Goal: Task Accomplishment & Management: Complete application form

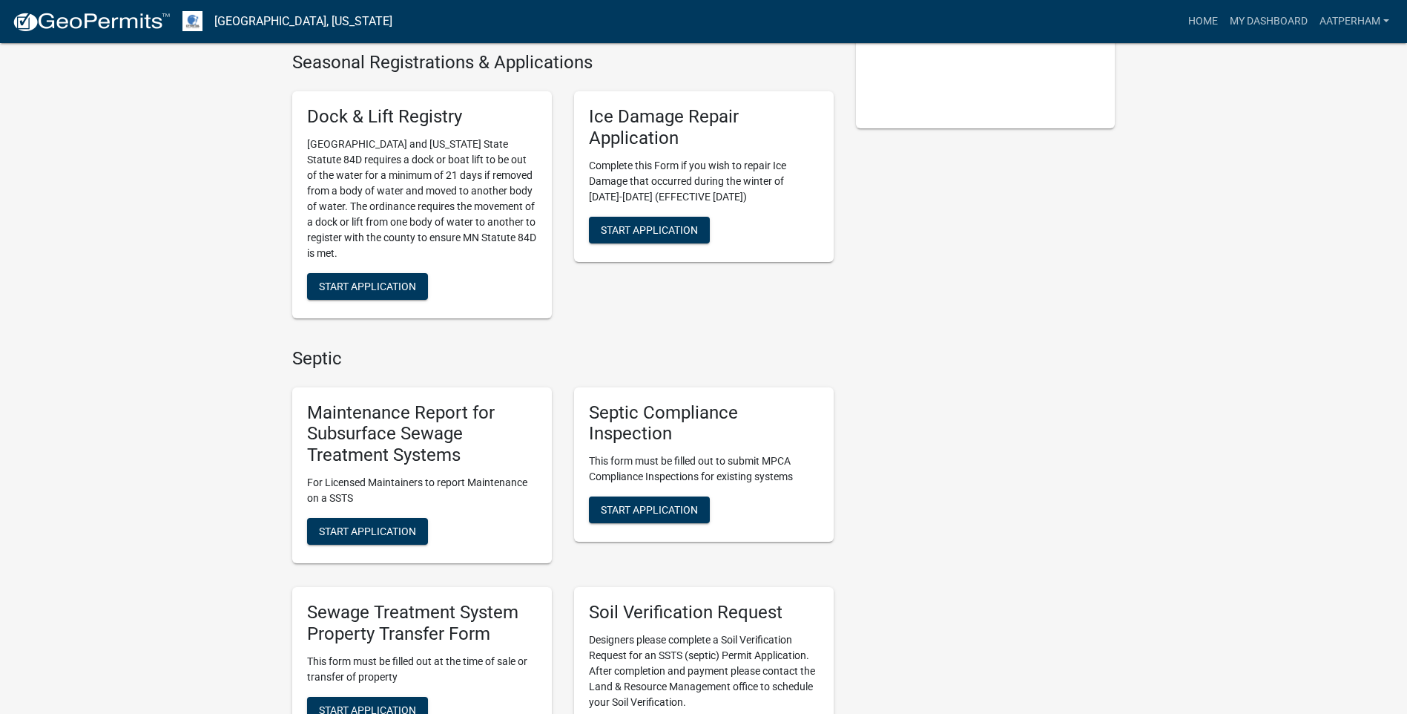
scroll to position [742, 0]
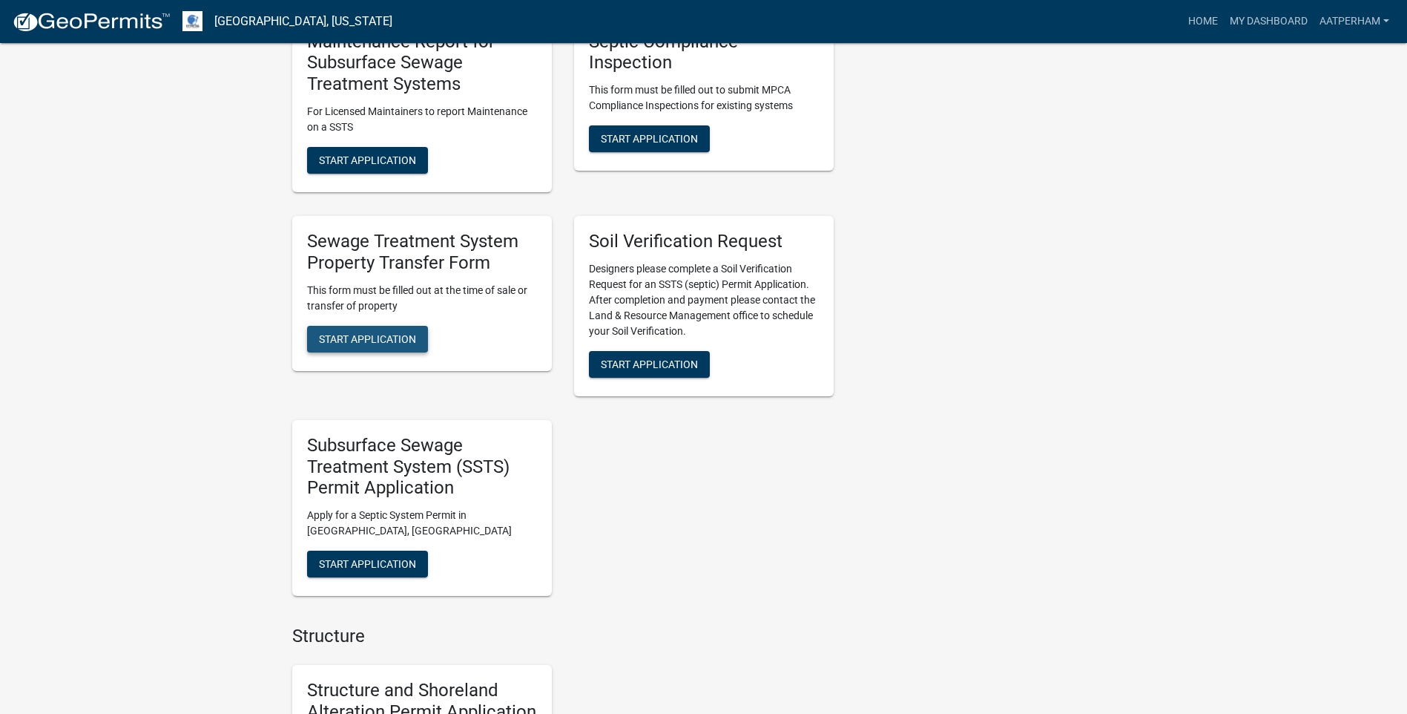
click at [381, 332] on span "Start Application" at bounding box center [367, 338] width 97 height 12
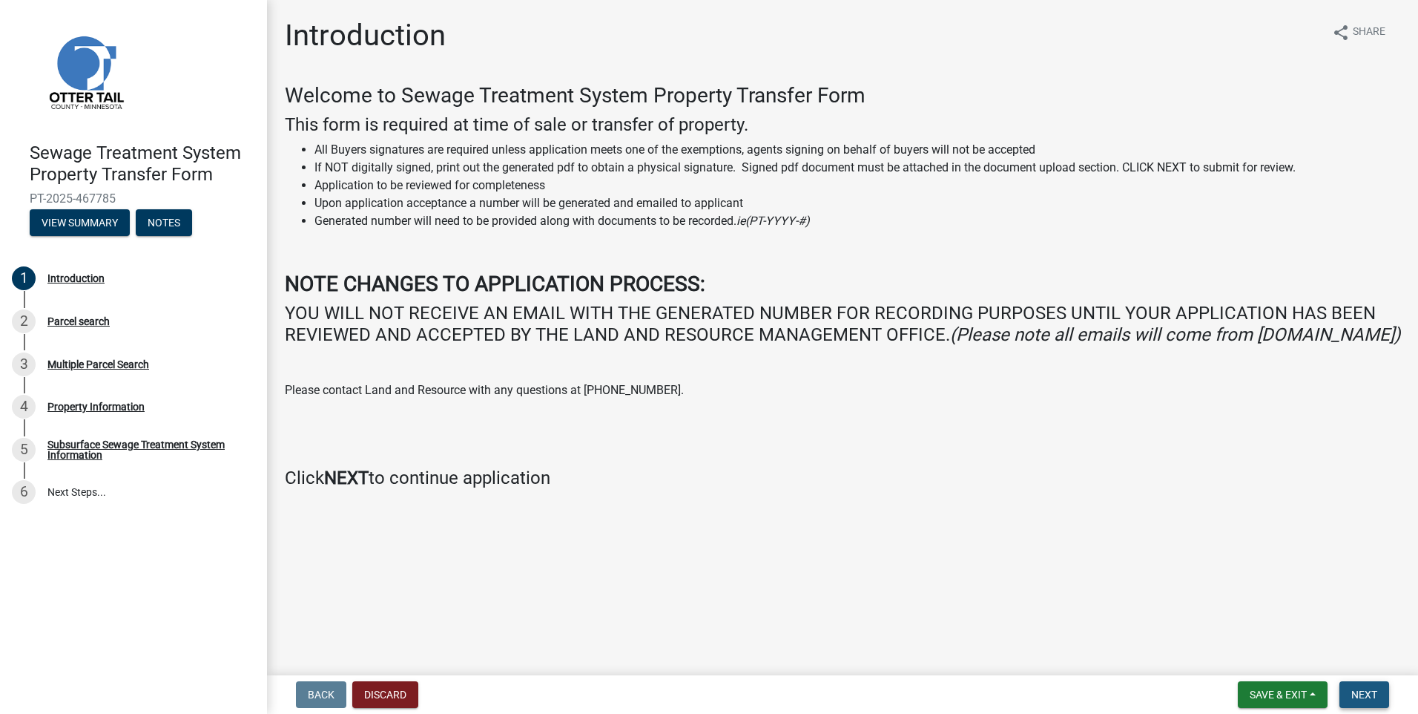
click at [1357, 689] on span "Next" at bounding box center [1364, 694] width 26 height 12
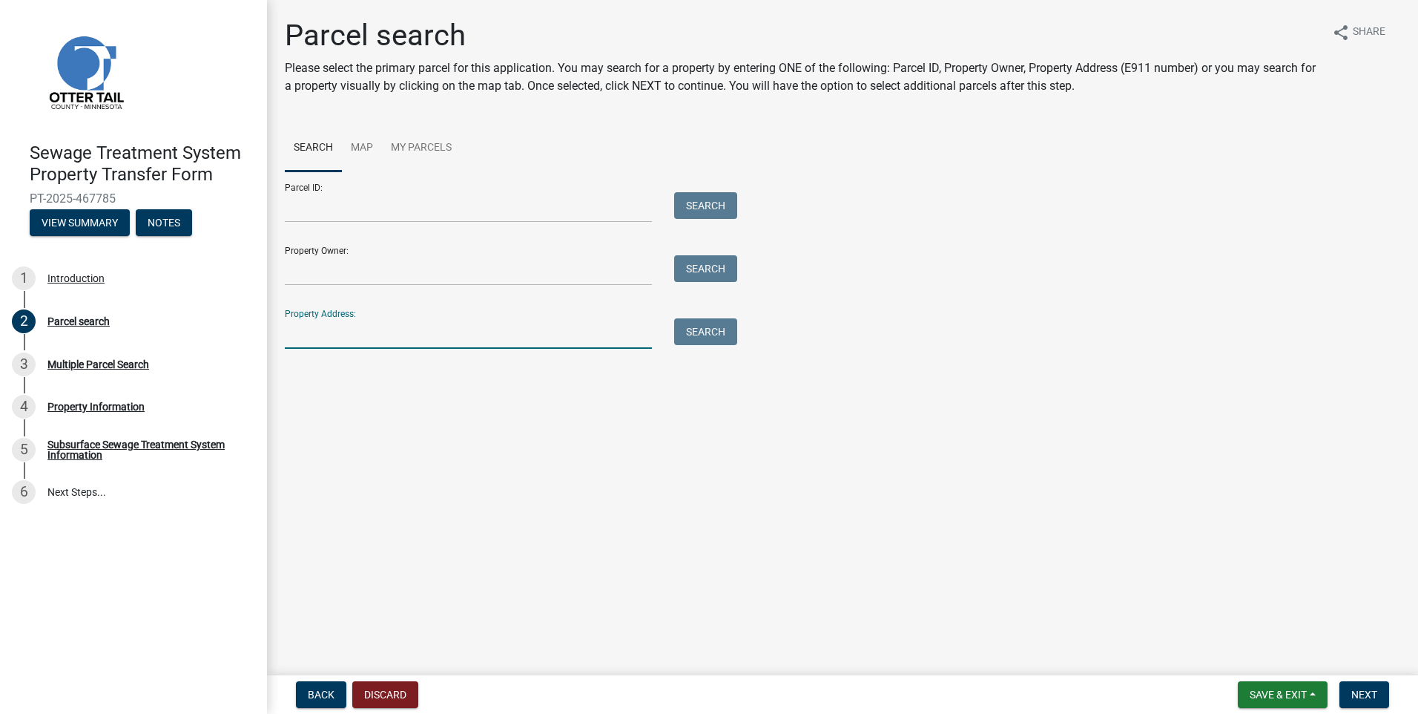
click at [407, 335] on input "Property Address:" at bounding box center [468, 333] width 367 height 30
type input "T"
click at [413, 273] on input "Property Owner:" at bounding box center [468, 270] width 367 height 30
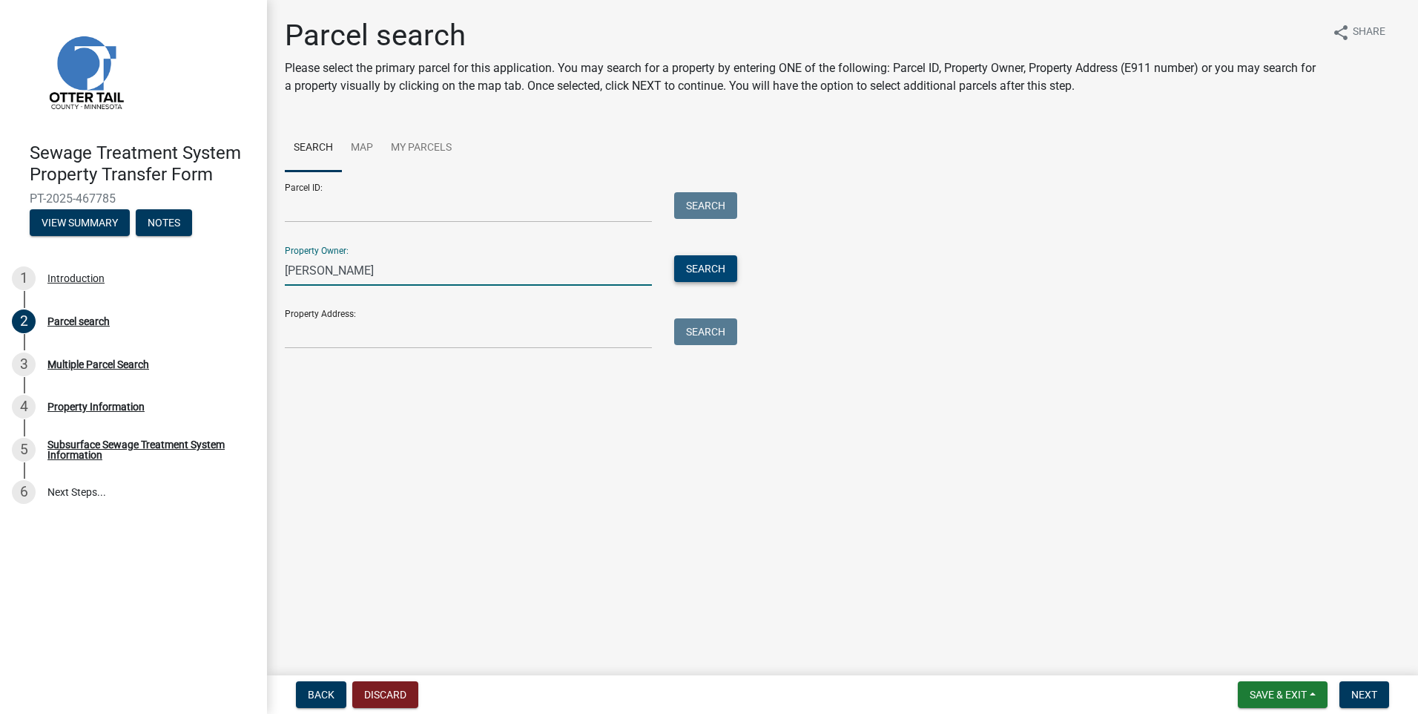
type input "[PERSON_NAME]"
click at [728, 266] on button "Search" at bounding box center [705, 268] width 63 height 27
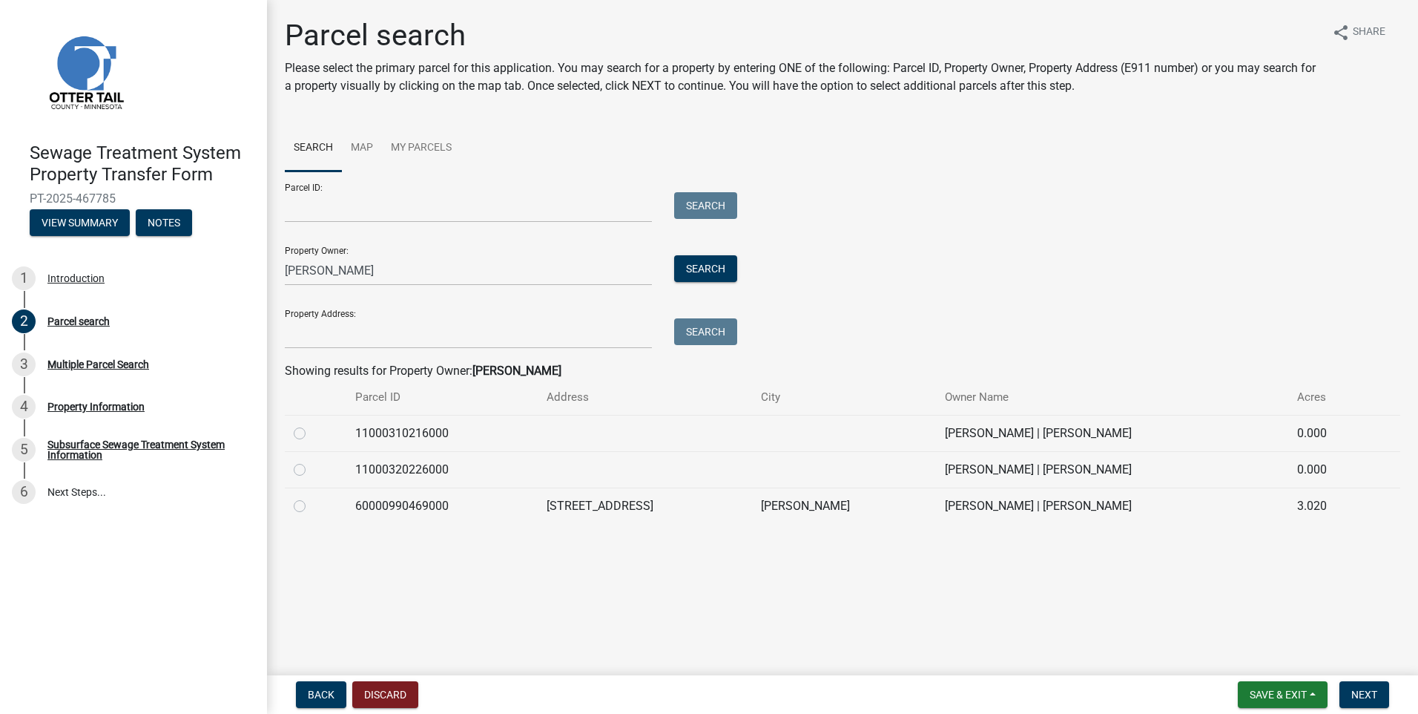
click at [312, 424] on label at bounding box center [312, 424] width 0 height 0
click at [312, 431] on input "radio" at bounding box center [317, 429] width 10 height 10
radio input "true"
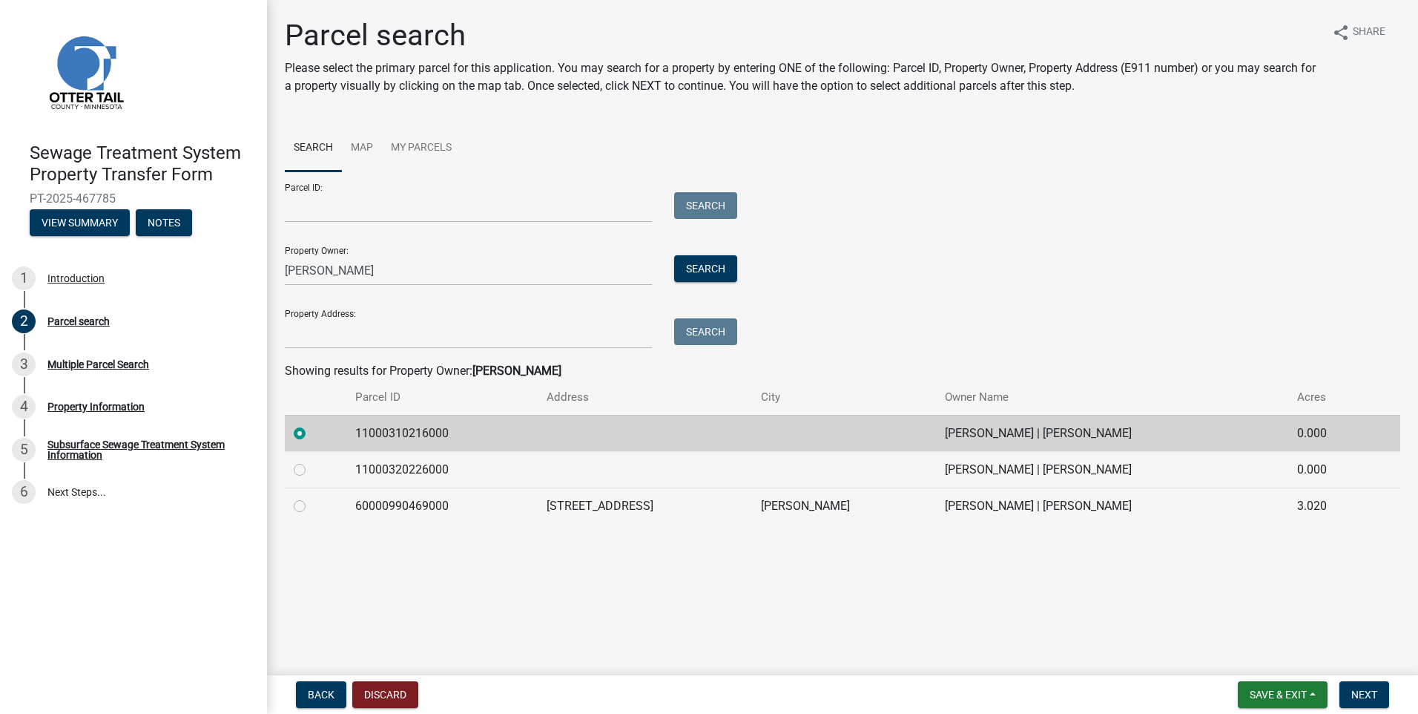
click at [312, 461] on label at bounding box center [312, 461] width 0 height 0
click at [312, 470] on input "radio" at bounding box center [317, 466] width 10 height 10
radio input "true"
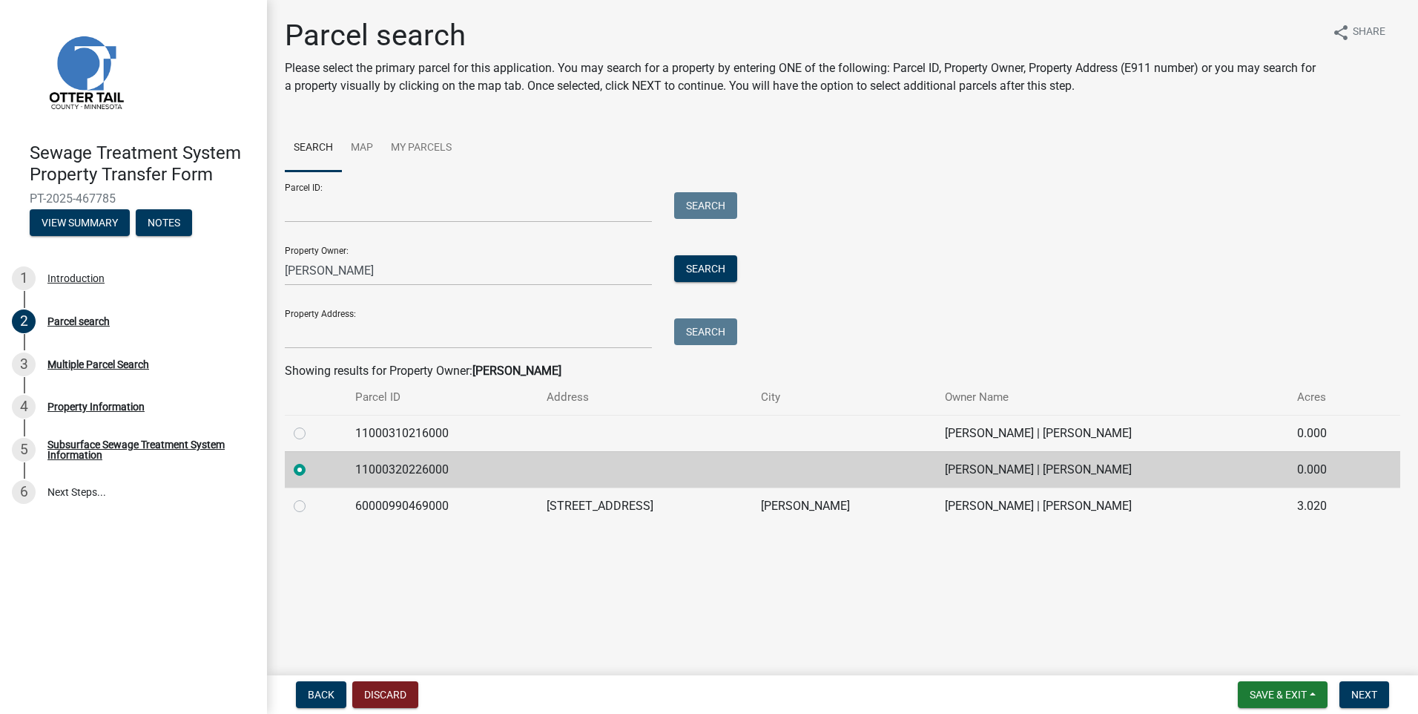
click at [312, 424] on label at bounding box center [312, 424] width 0 height 0
click at [312, 430] on input "radio" at bounding box center [317, 429] width 10 height 10
radio input "true"
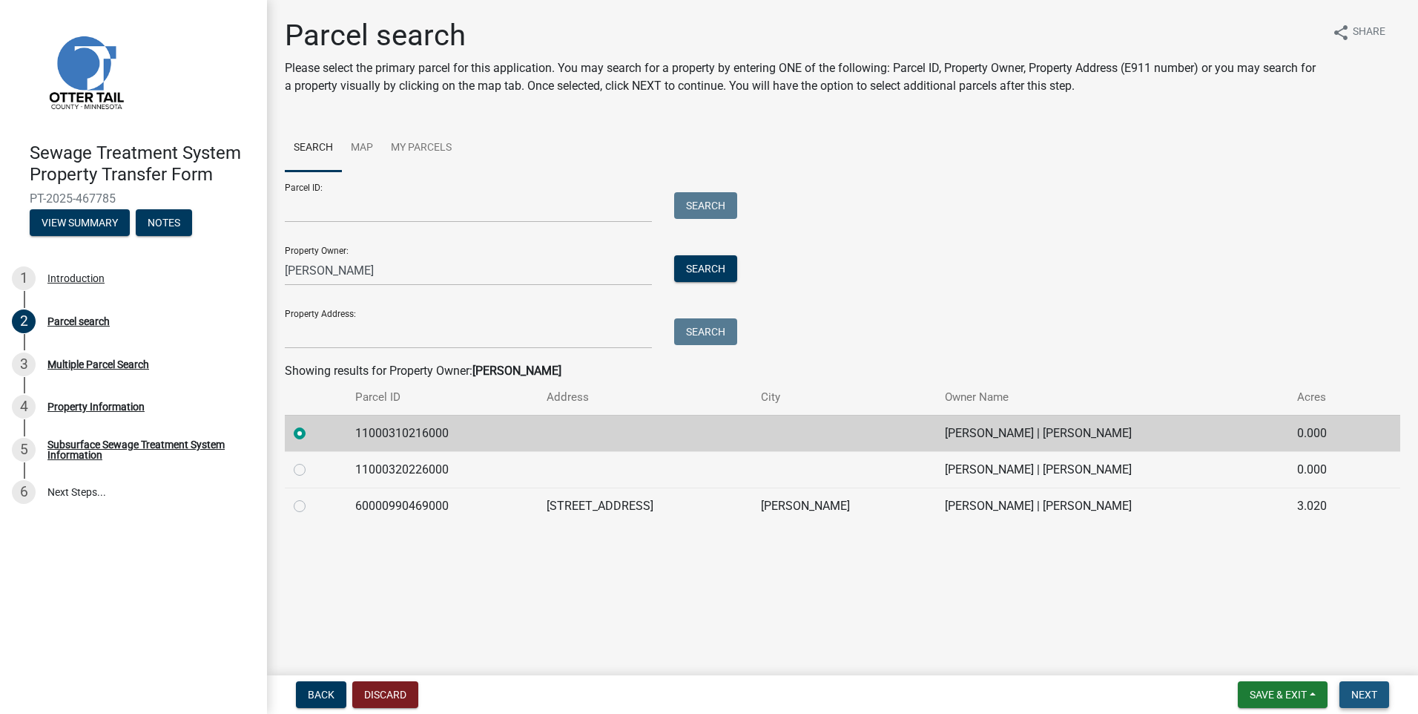
click at [1373, 695] on span "Next" at bounding box center [1364, 694] width 26 height 12
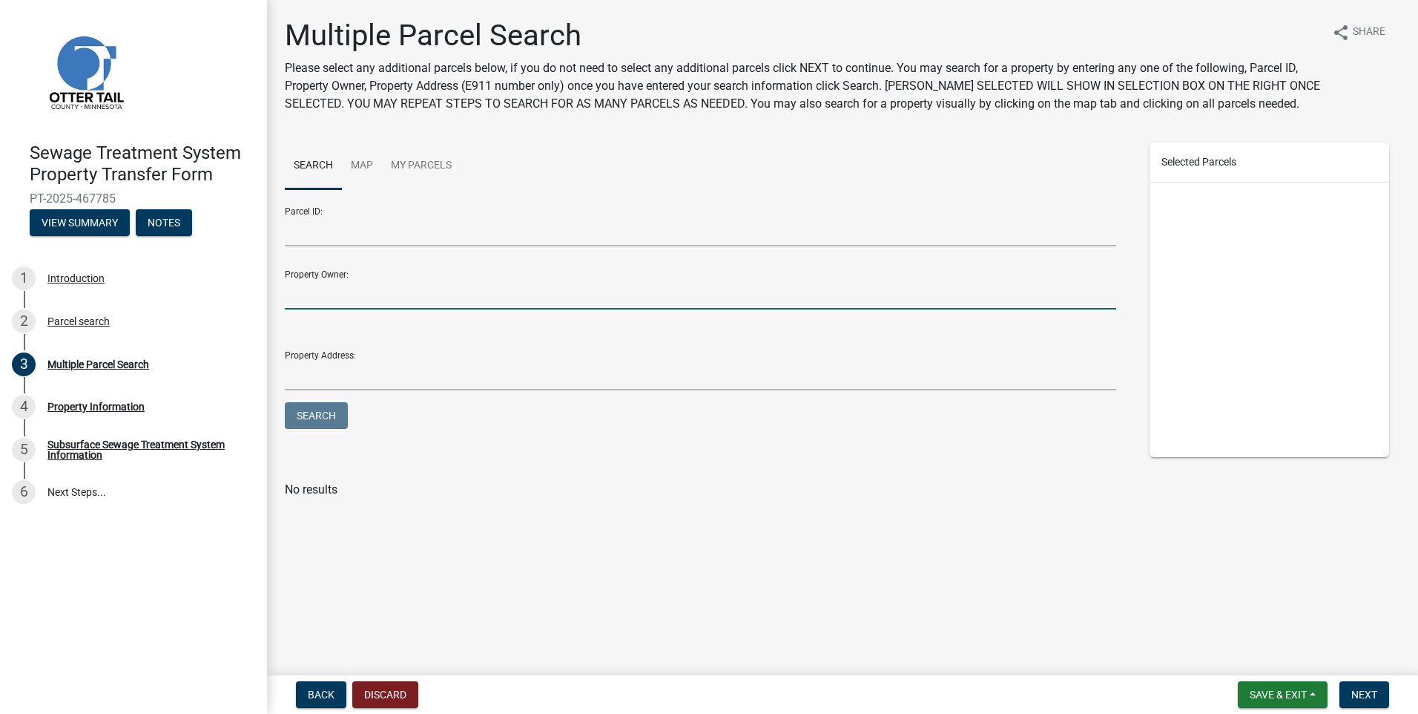
click at [322, 289] on input "Property Owner:" at bounding box center [700, 294] width 831 height 30
type input "[PERSON_NAME]"
click at [285, 402] on button "Search" at bounding box center [316, 415] width 63 height 27
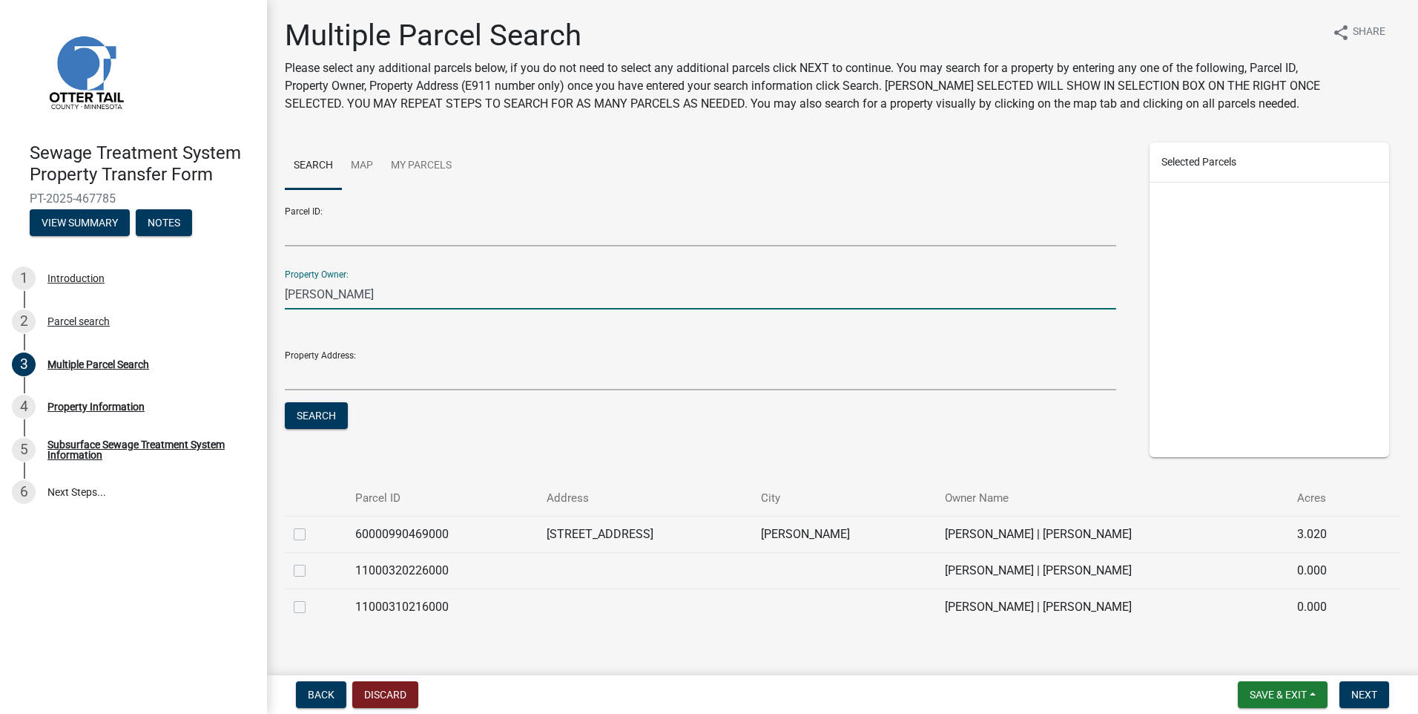
click at [312, 598] on label at bounding box center [312, 598] width 0 height 0
click at [312, 603] on input "checkbox" at bounding box center [317, 603] width 10 height 10
checkbox input "true"
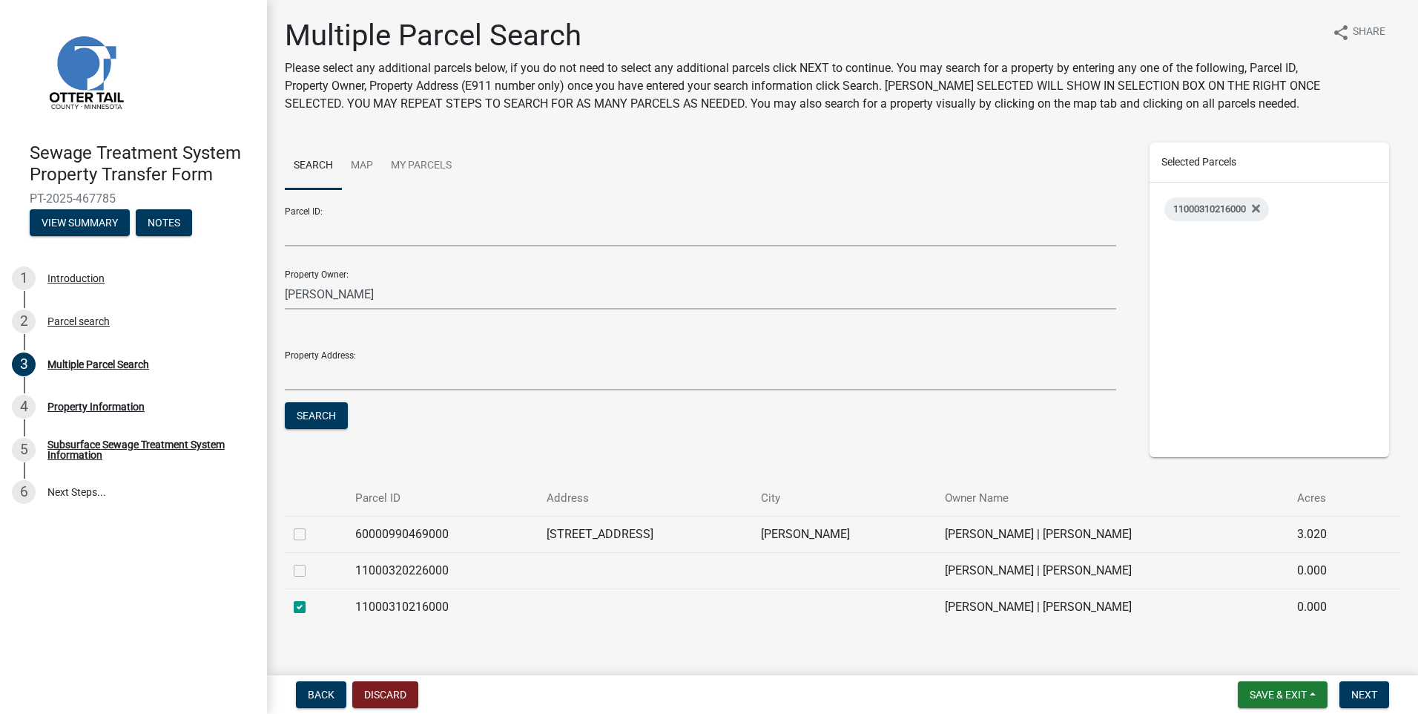
click at [312, 561] on label at bounding box center [312, 561] width 0 height 0
click at [312, 570] on input "checkbox" at bounding box center [317, 566] width 10 height 10
click at [312, 561] on label at bounding box center [312, 561] width 0 height 0
click at [312, 570] on input "checkbox" at bounding box center [317, 566] width 10 height 10
checkbox input "false"
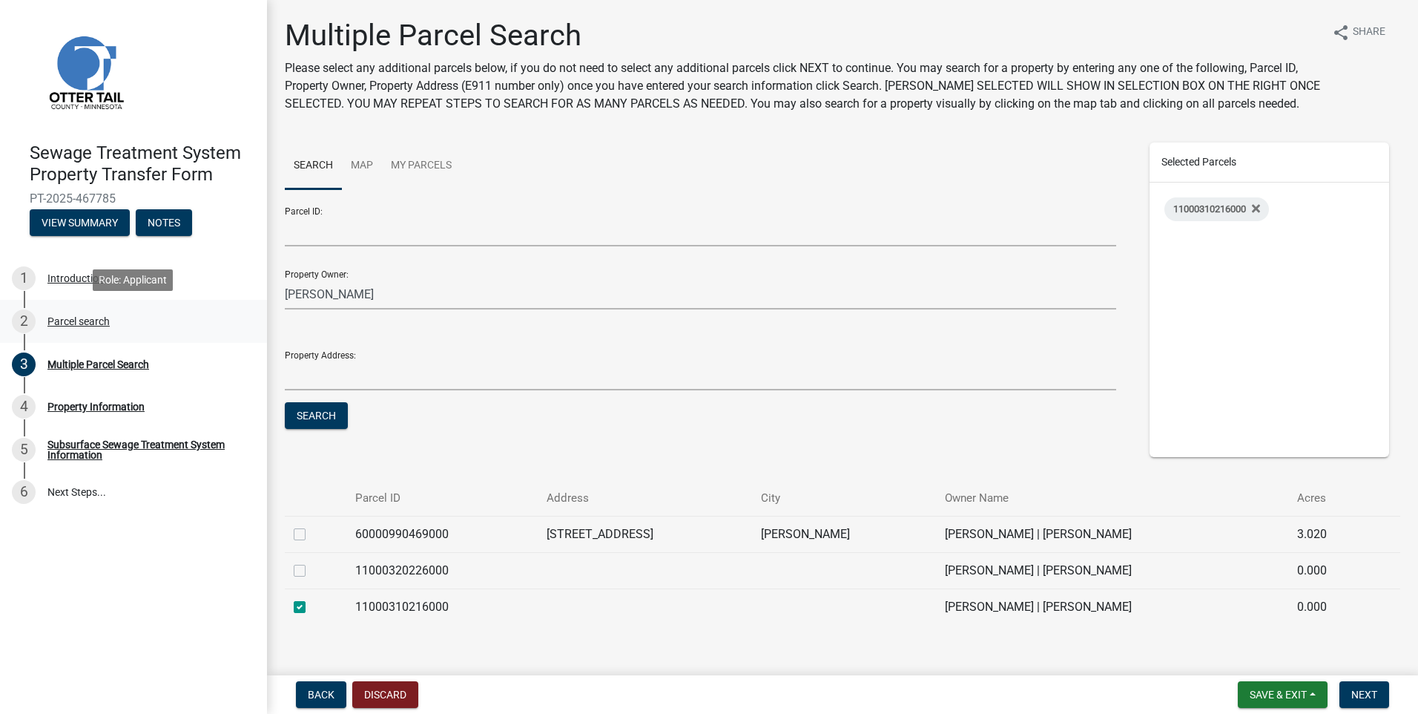
click at [60, 317] on div "Parcel search" at bounding box center [78, 321] width 62 height 10
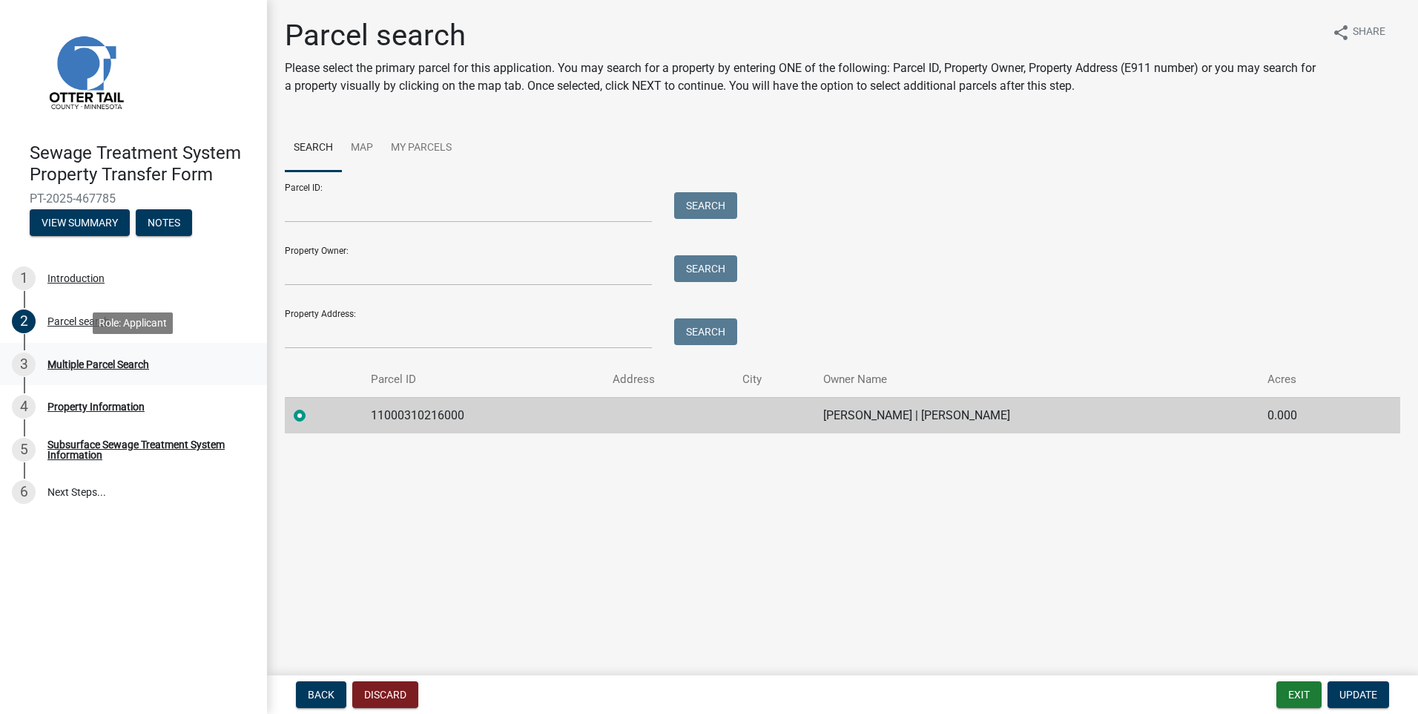
click at [92, 361] on div "Multiple Parcel Search" at bounding box center [98, 364] width 102 height 10
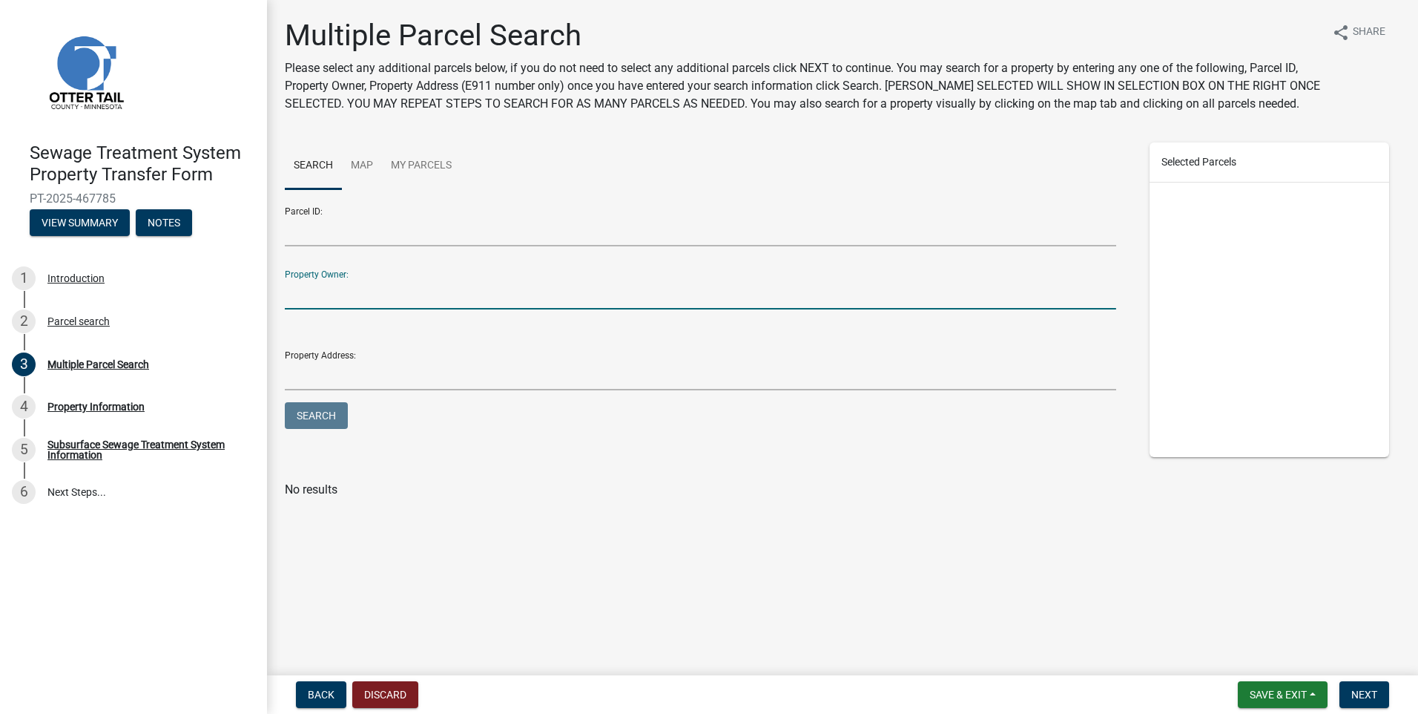
click at [370, 302] on input "Property Owner:" at bounding box center [700, 294] width 831 height 30
type input "[PERSON_NAME]"
click at [316, 410] on button "Search" at bounding box center [316, 415] width 63 height 27
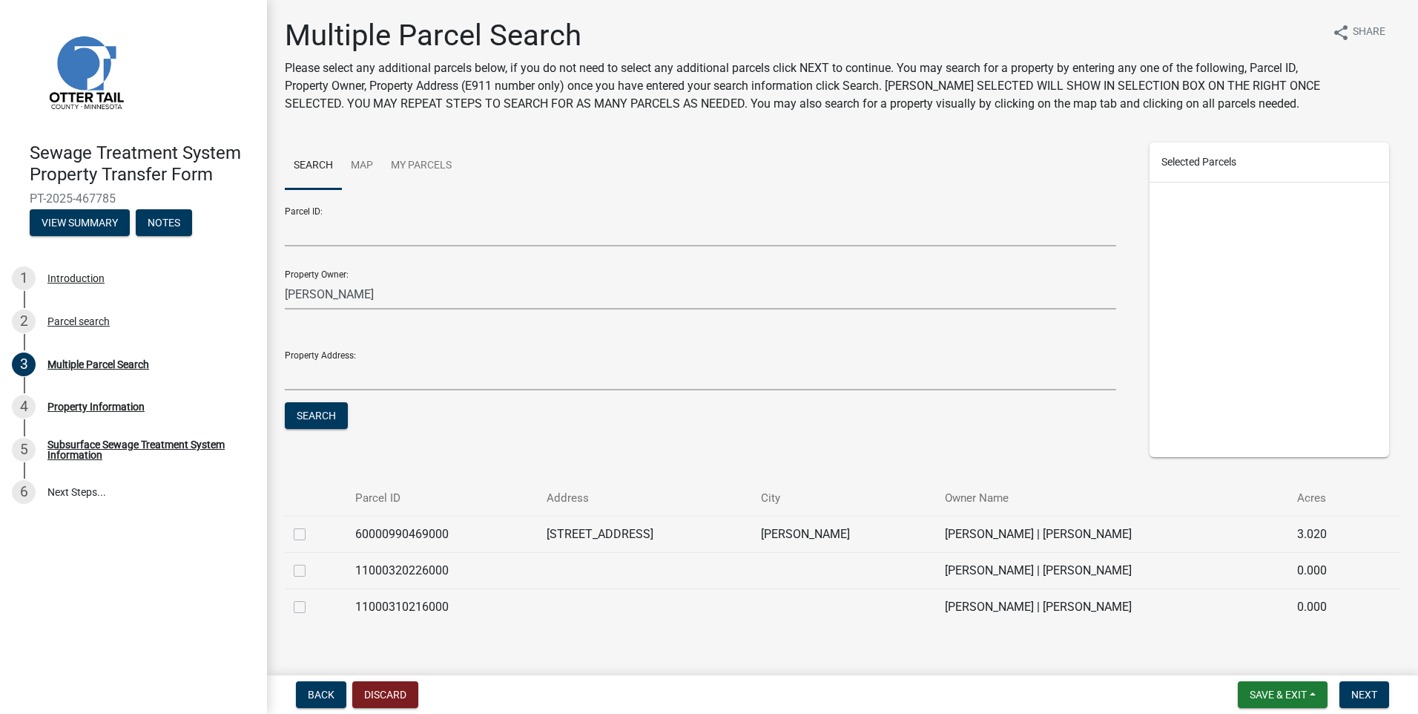
click at [312, 598] on label at bounding box center [312, 598] width 0 height 0
click at [312, 603] on input "checkbox" at bounding box center [317, 603] width 10 height 10
checkbox input "true"
click at [1379, 704] on button "Next" at bounding box center [1365, 694] width 50 height 27
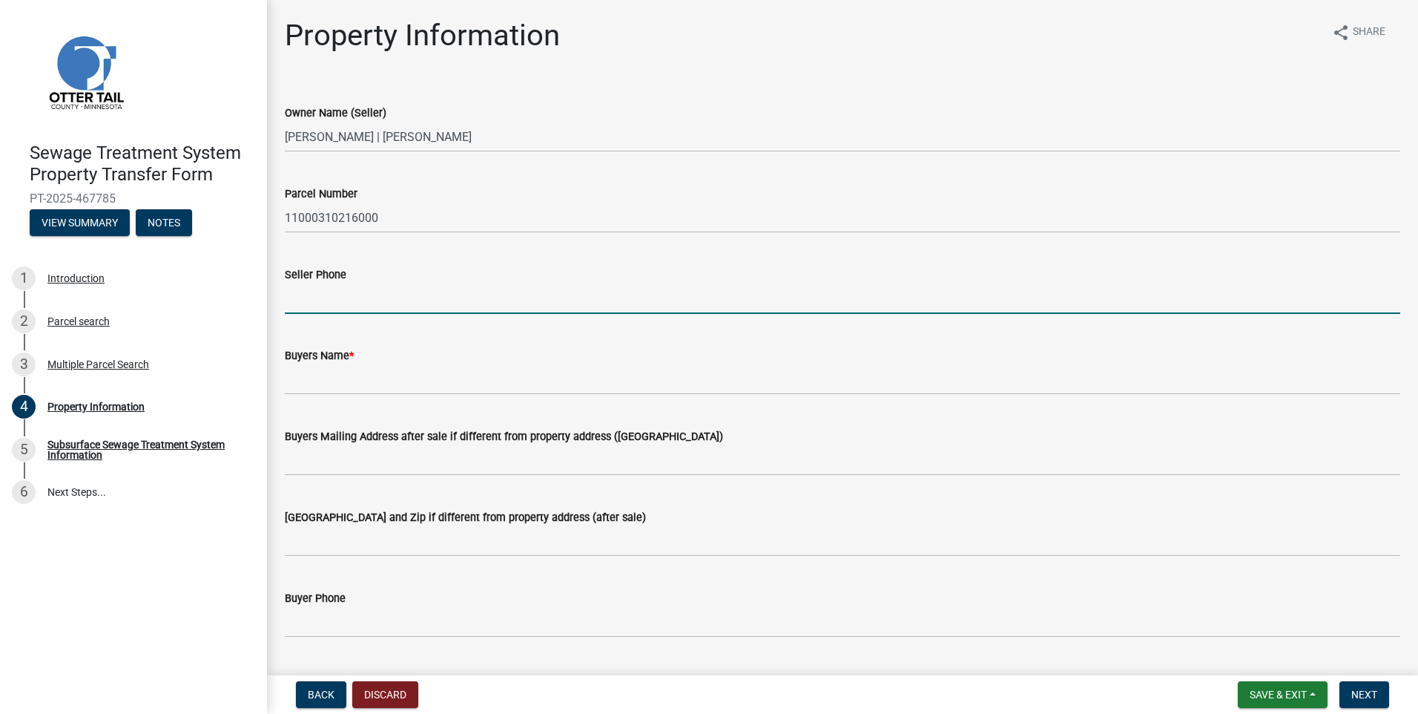
click at [315, 299] on input "Seller Phone" at bounding box center [843, 298] width 1116 height 30
type input "[PHONE_NUMBER]"
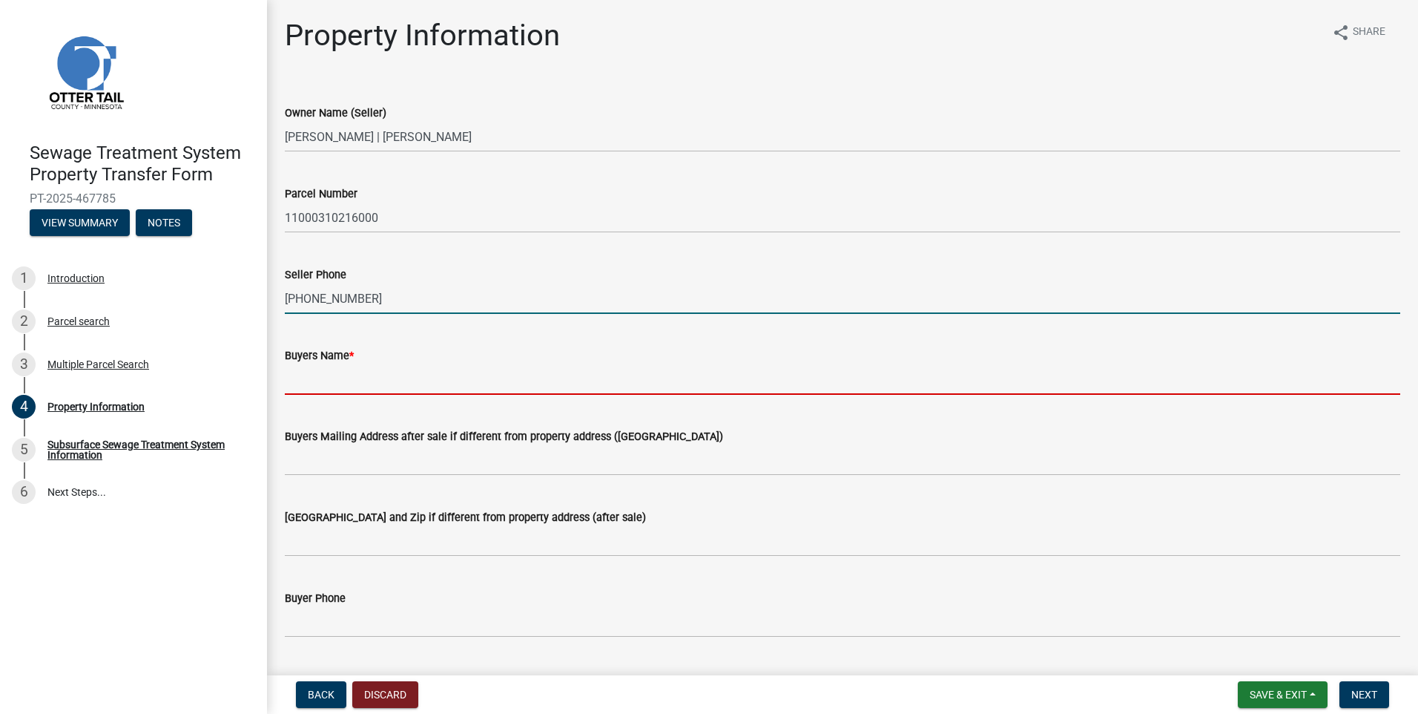
click at [304, 378] on input "Buyers Name *" at bounding box center [843, 379] width 1116 height 30
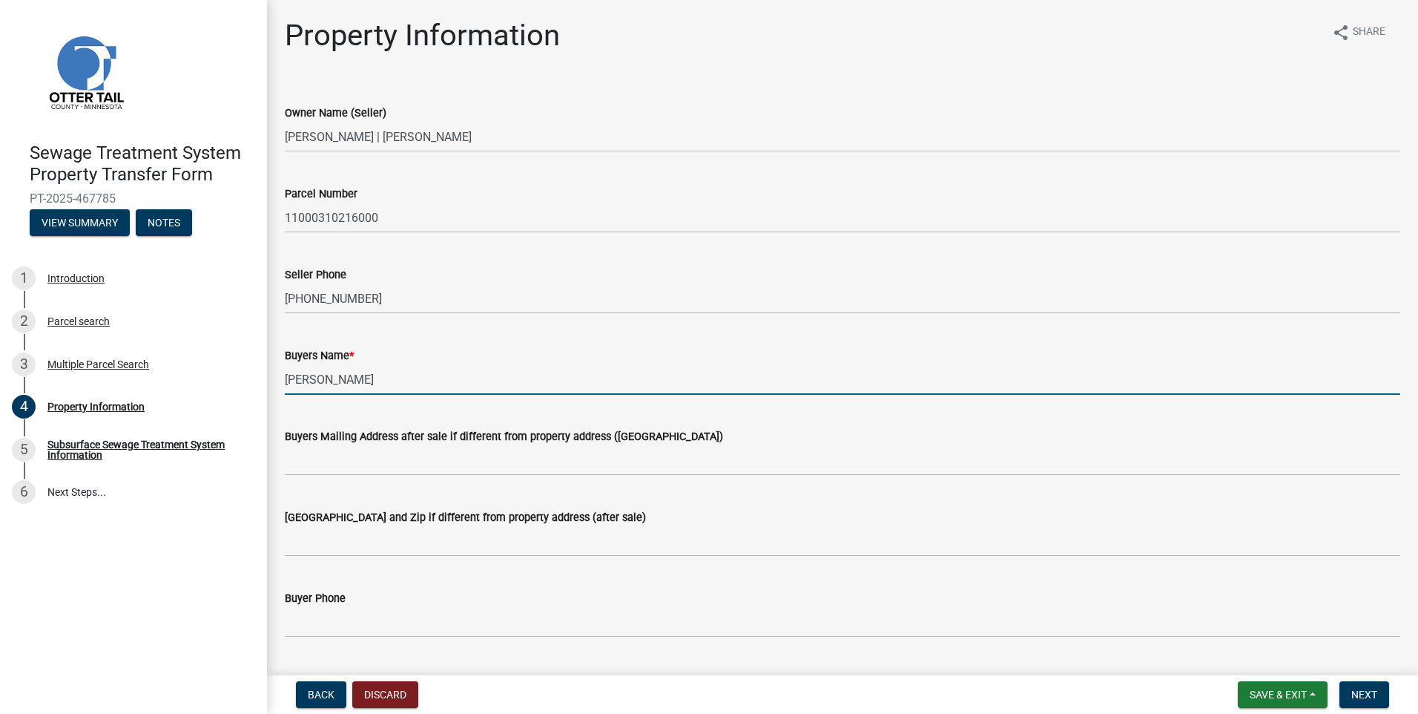
type input "[PERSON_NAME]"
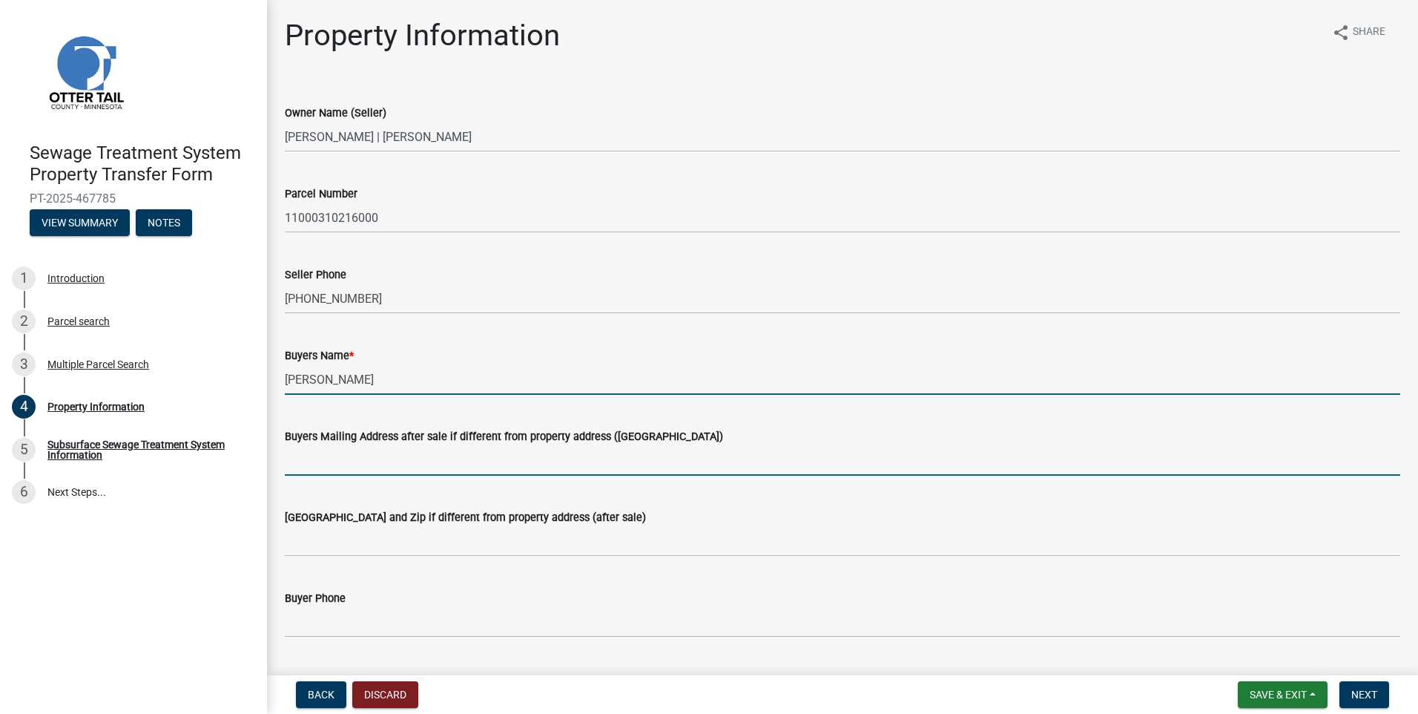
click at [329, 461] on input "Buyers Mailing Address after sale if different from property address ([GEOGRAPH…" at bounding box center [843, 460] width 1116 height 30
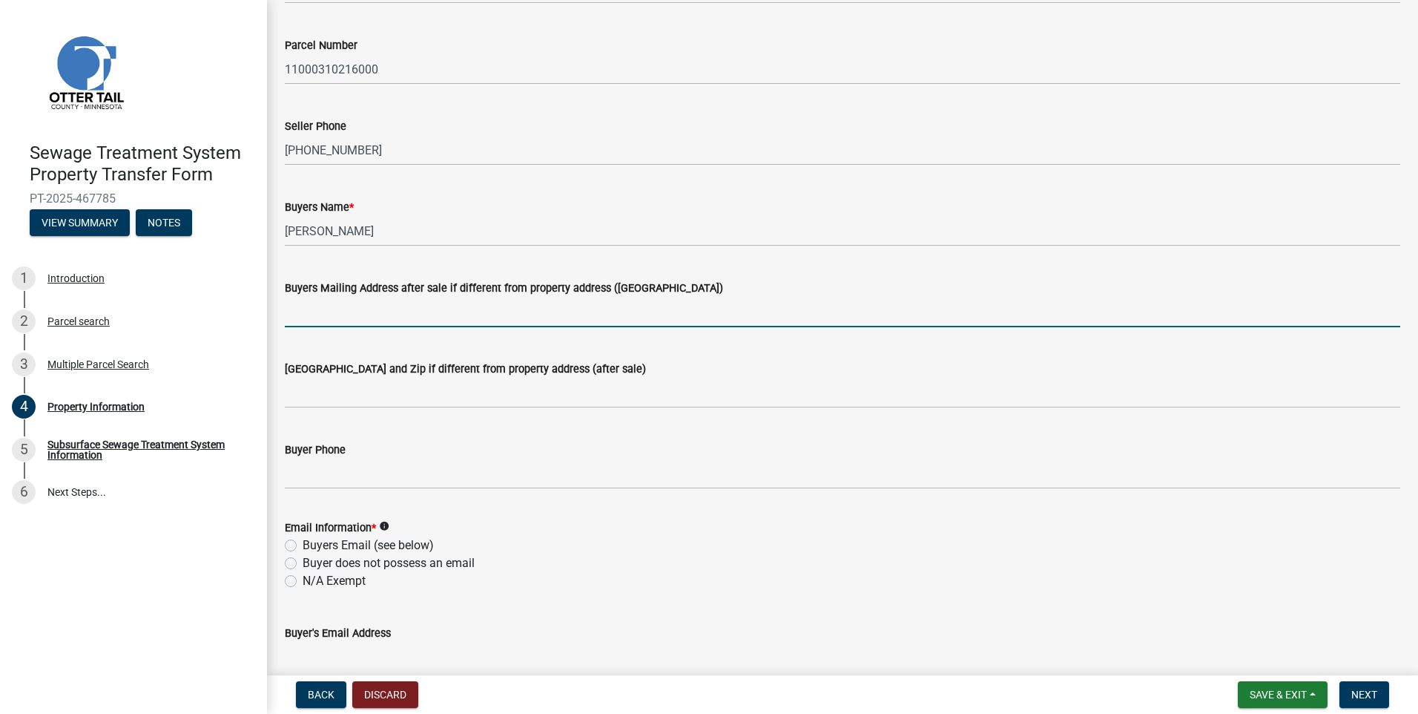
scroll to position [297, 0]
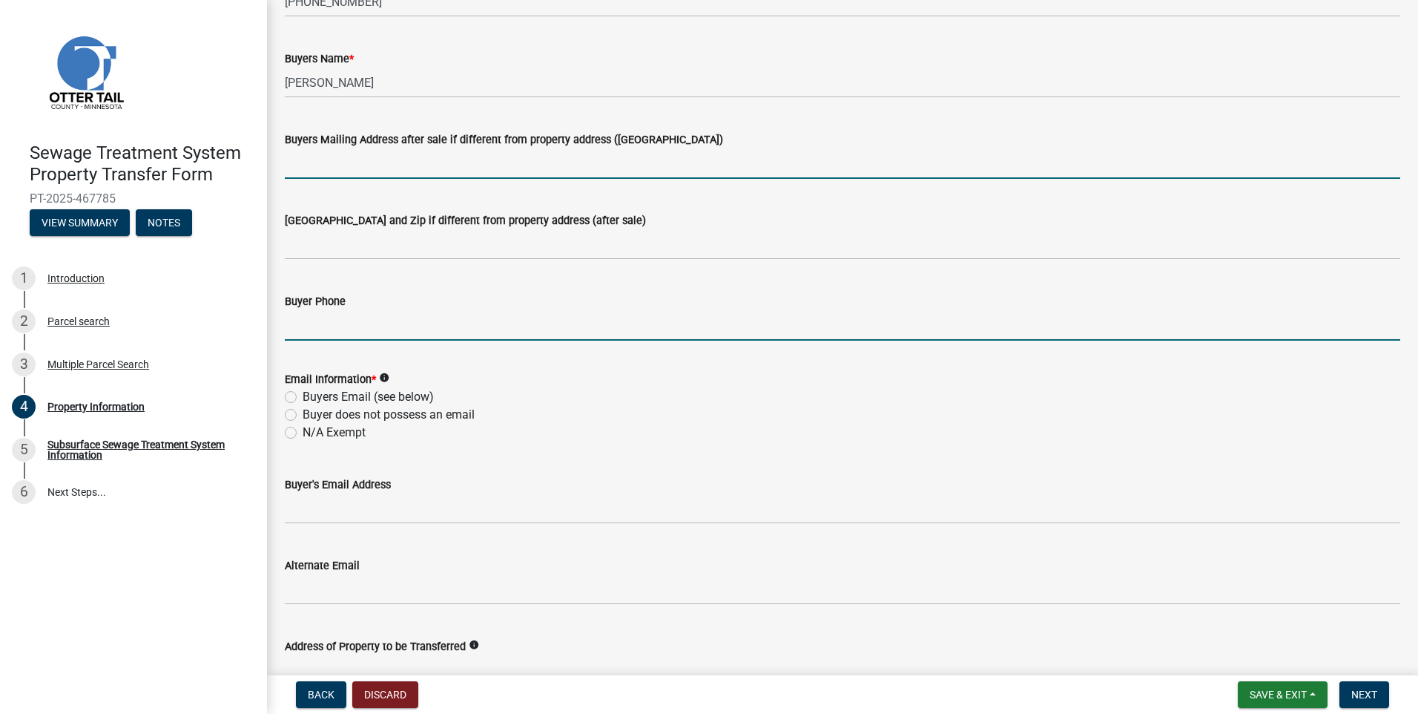
click at [317, 325] on input "Buyer Phone" at bounding box center [843, 325] width 1116 height 30
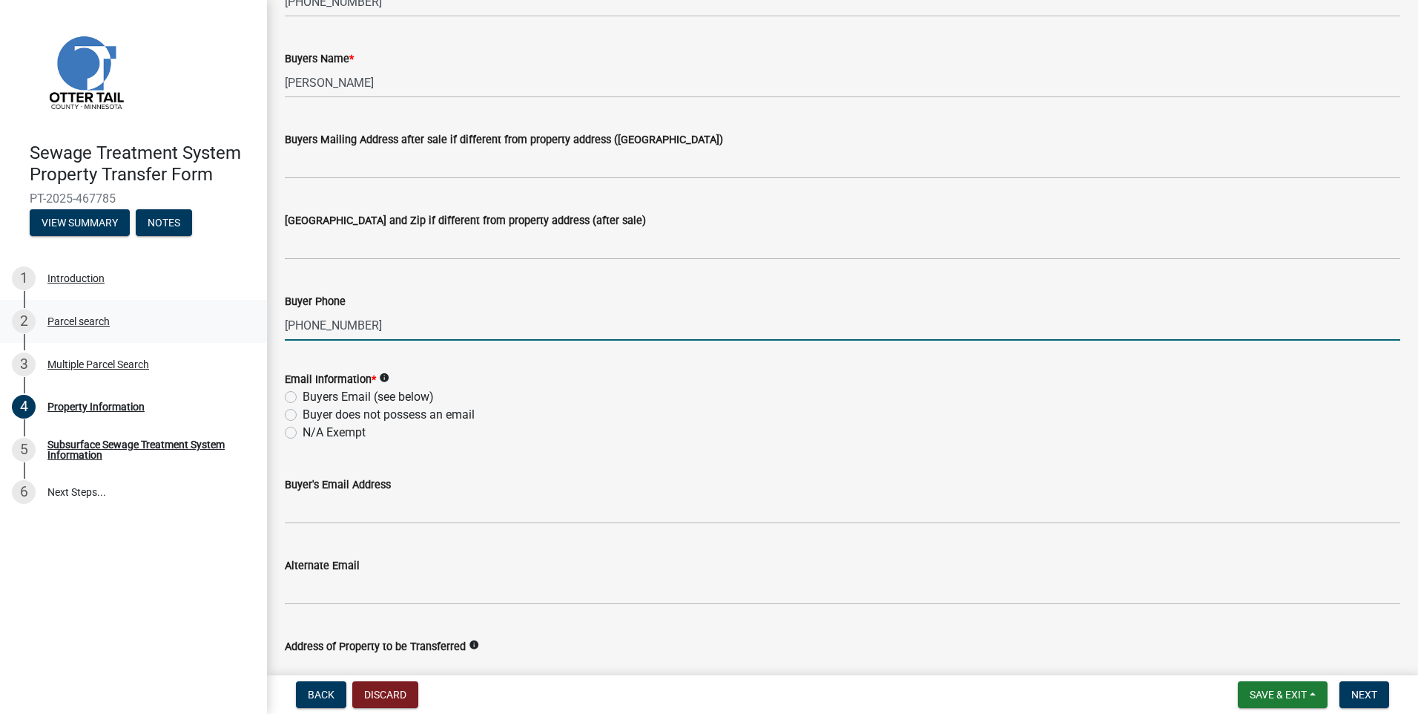
type input "[PHONE_NUMBER]"
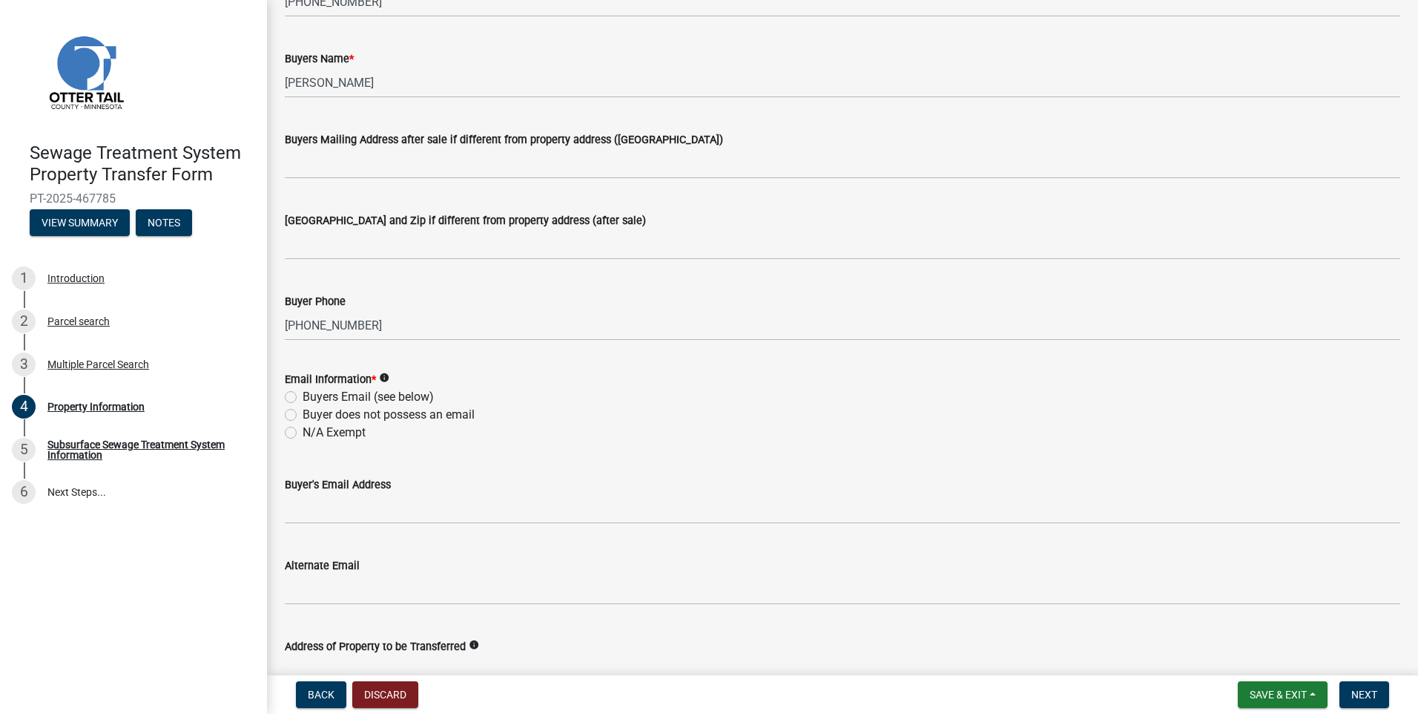
drag, startPoint x: 291, startPoint y: 397, endPoint x: 332, endPoint y: 504, distance: 114.6
click at [303, 397] on label "Buyers Email (see below)" at bounding box center [368, 397] width 131 height 18
click at [303, 397] on input "Buyers Email (see below)" at bounding box center [308, 393] width 10 height 10
radio input "true"
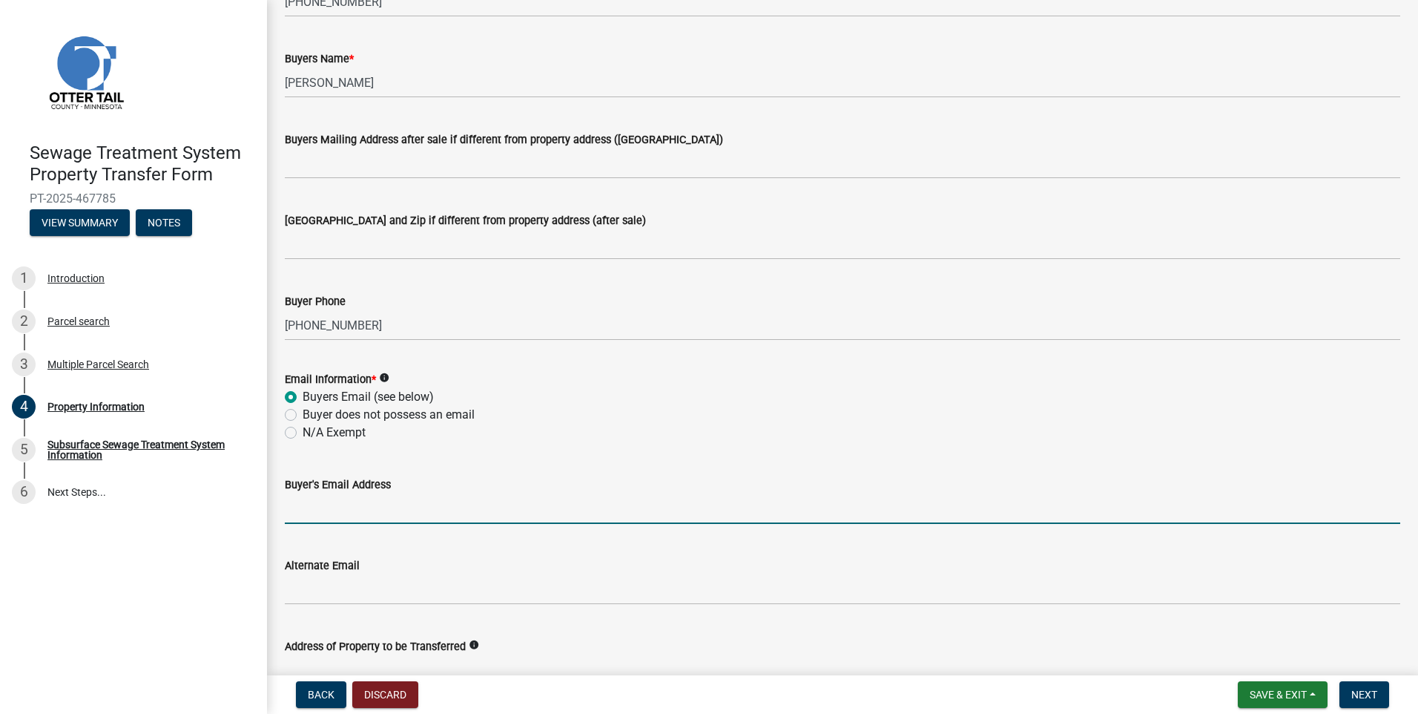
click at [343, 514] on input "Buyer's Email Address" at bounding box center [843, 508] width 1116 height 30
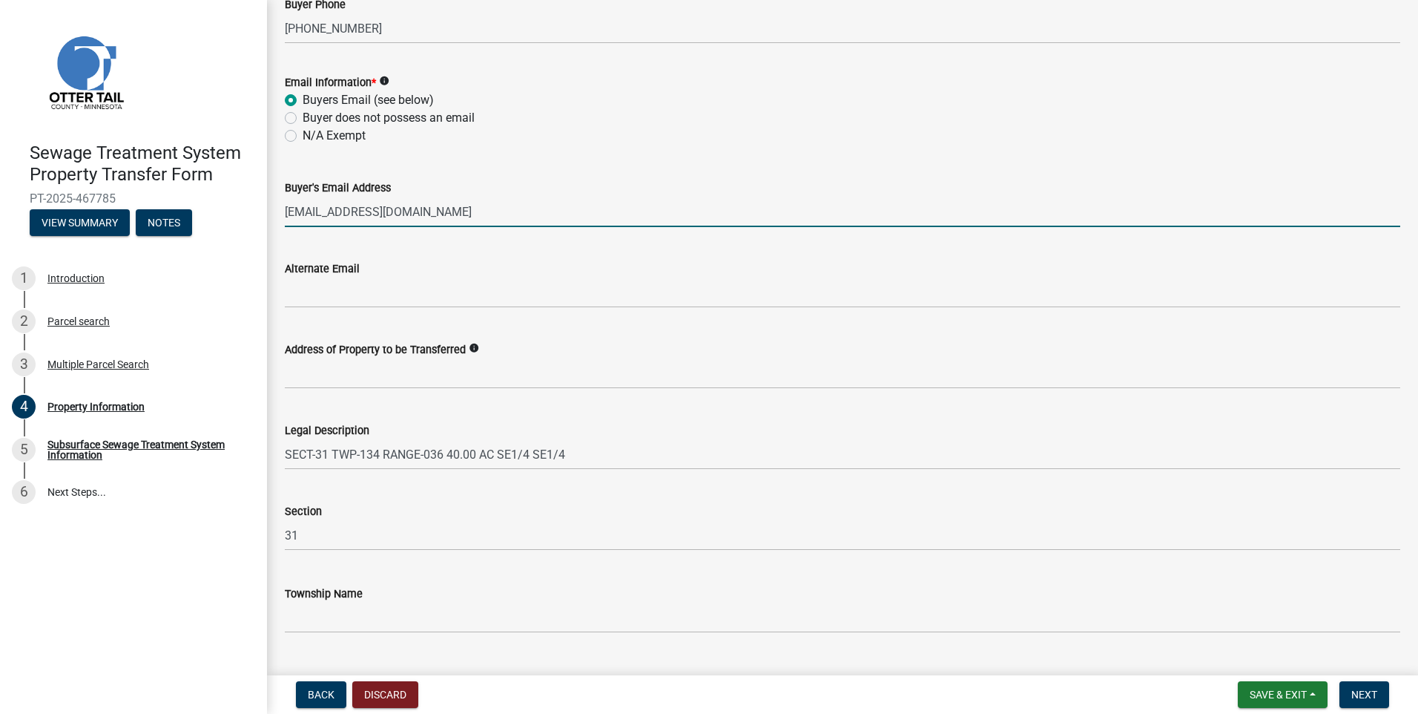
type input "[EMAIL_ADDRESS][DOMAIN_NAME]"
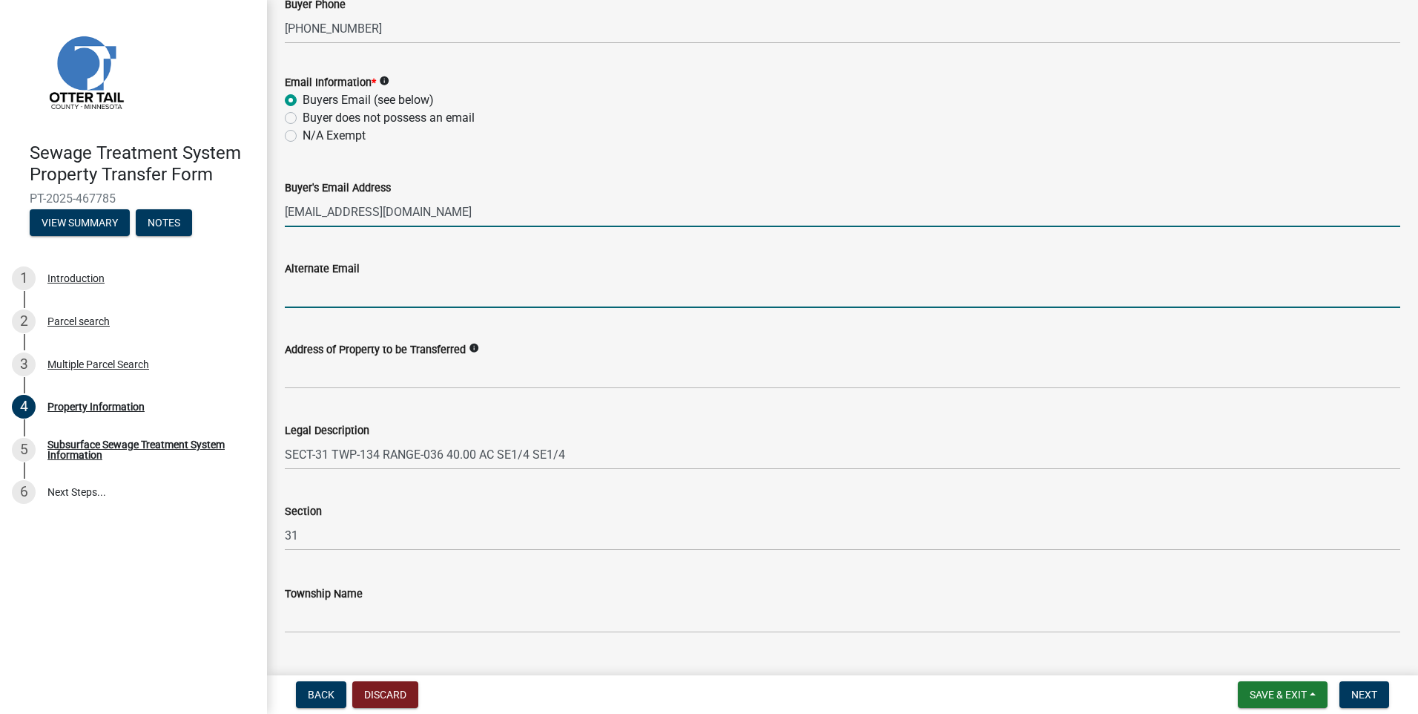
click at [381, 293] on input "Alternate Email" at bounding box center [843, 292] width 1116 height 30
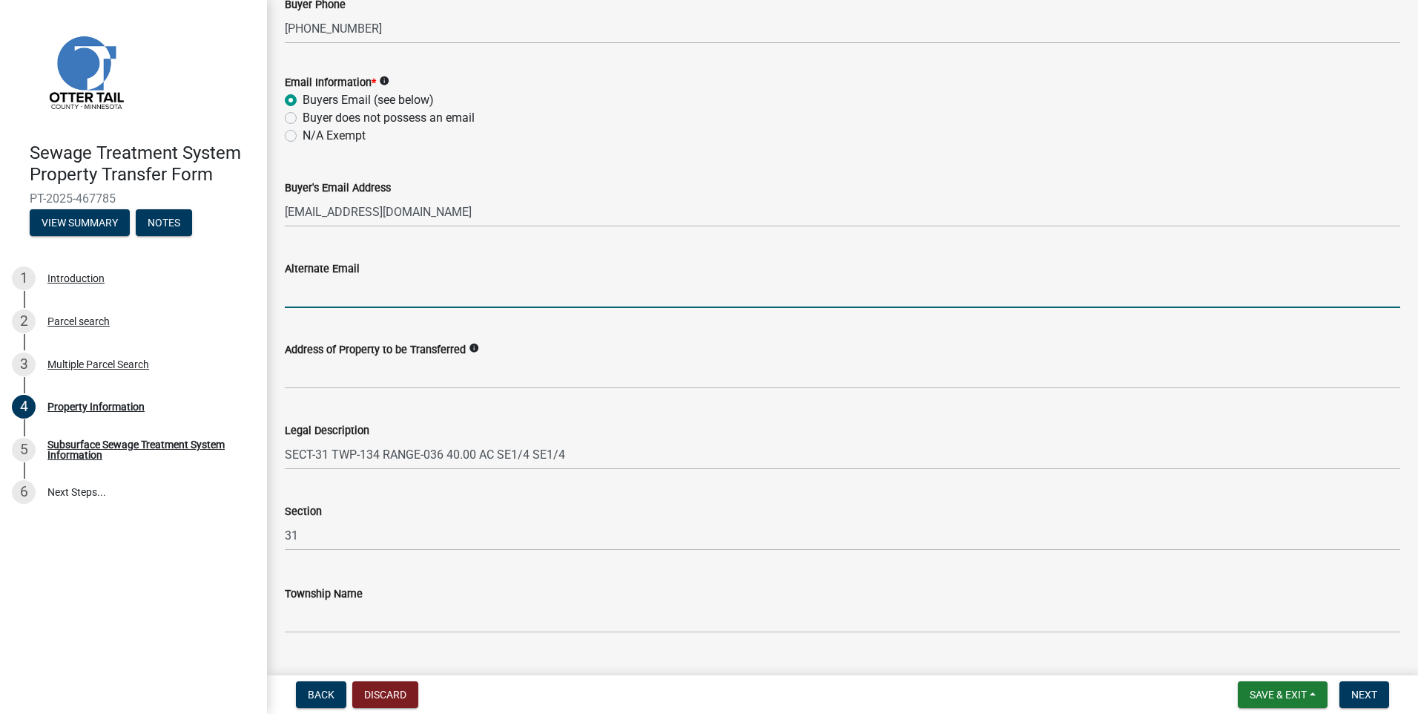
scroll to position [627, 0]
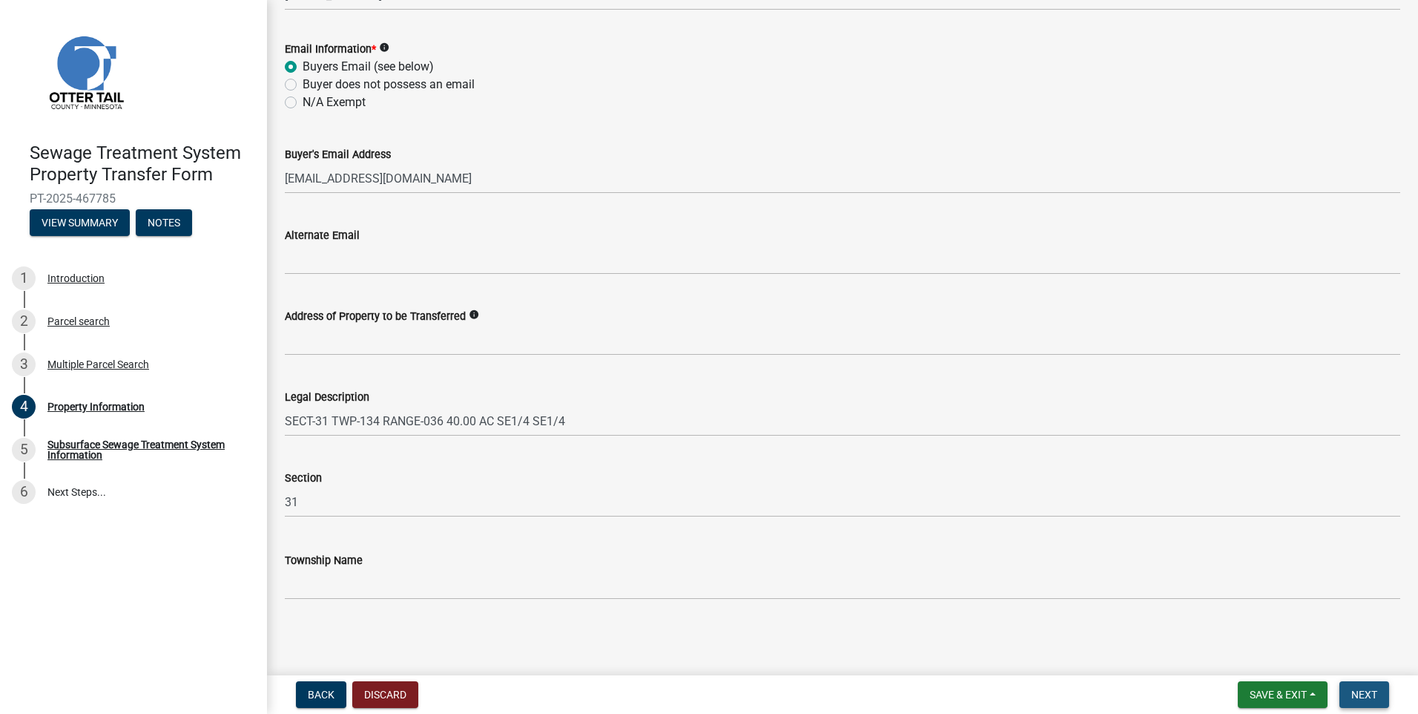
click at [1368, 691] on span "Next" at bounding box center [1364, 694] width 26 height 12
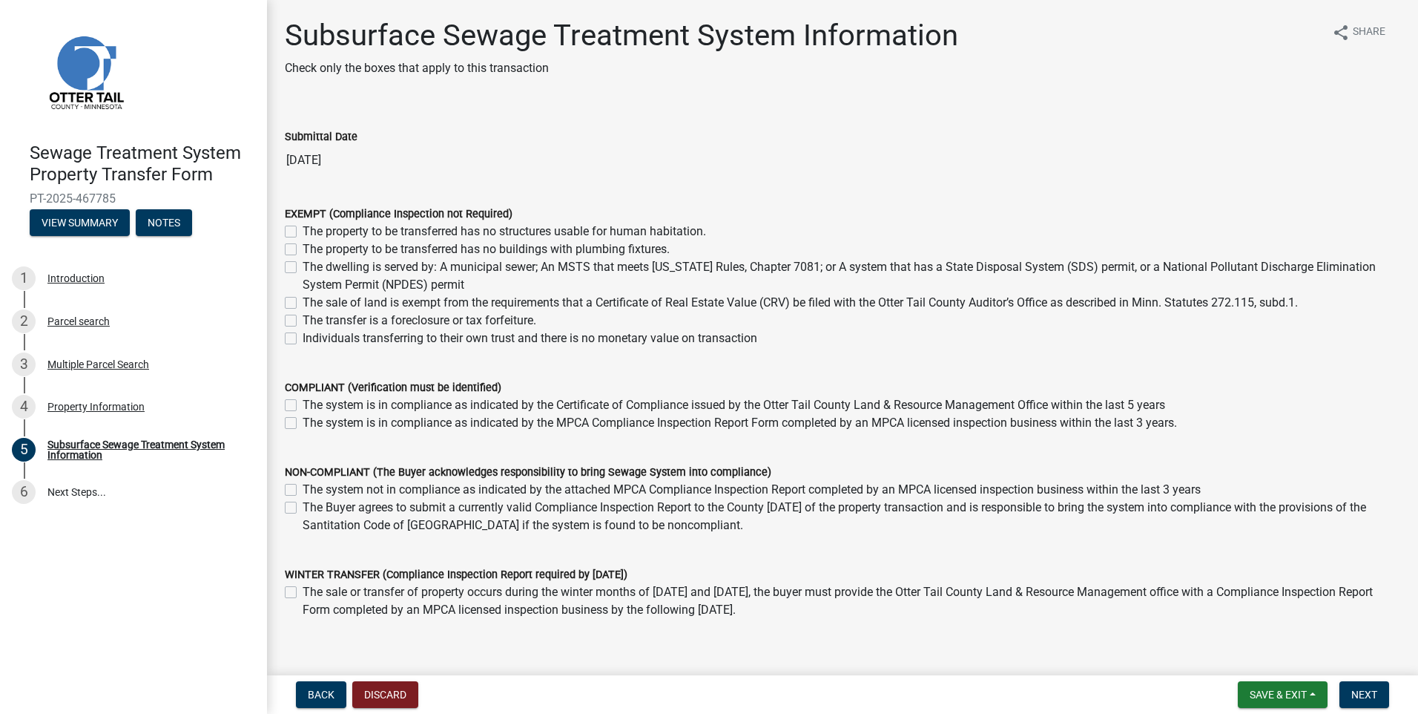
click at [303, 247] on label "The property to be transferred has no buildings with plumbing fixtures." at bounding box center [486, 249] width 367 height 18
click at [303, 247] on input "The property to be transferred has no buildings with plumbing fixtures." at bounding box center [308, 245] width 10 height 10
checkbox input "true"
checkbox input "false"
checkbox input "true"
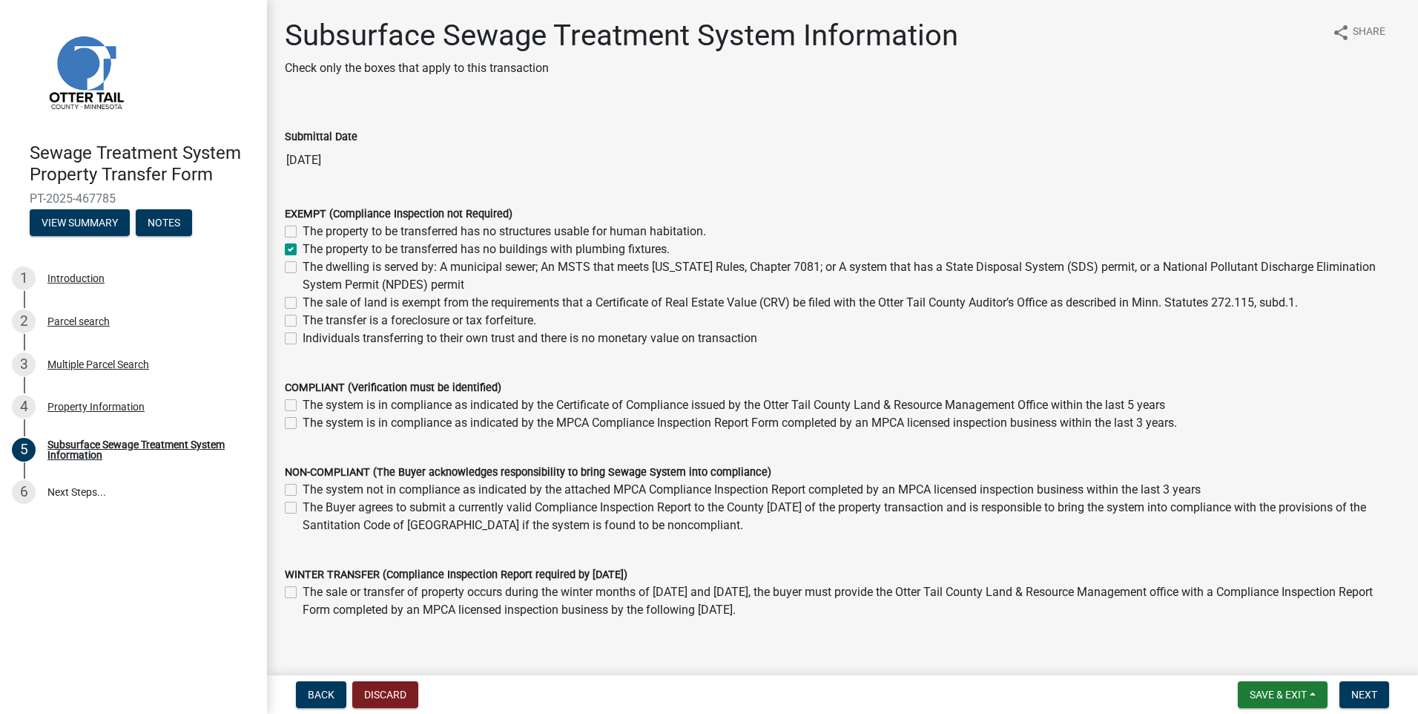
checkbox input "false"
click at [1354, 696] on span "Next" at bounding box center [1364, 694] width 26 height 12
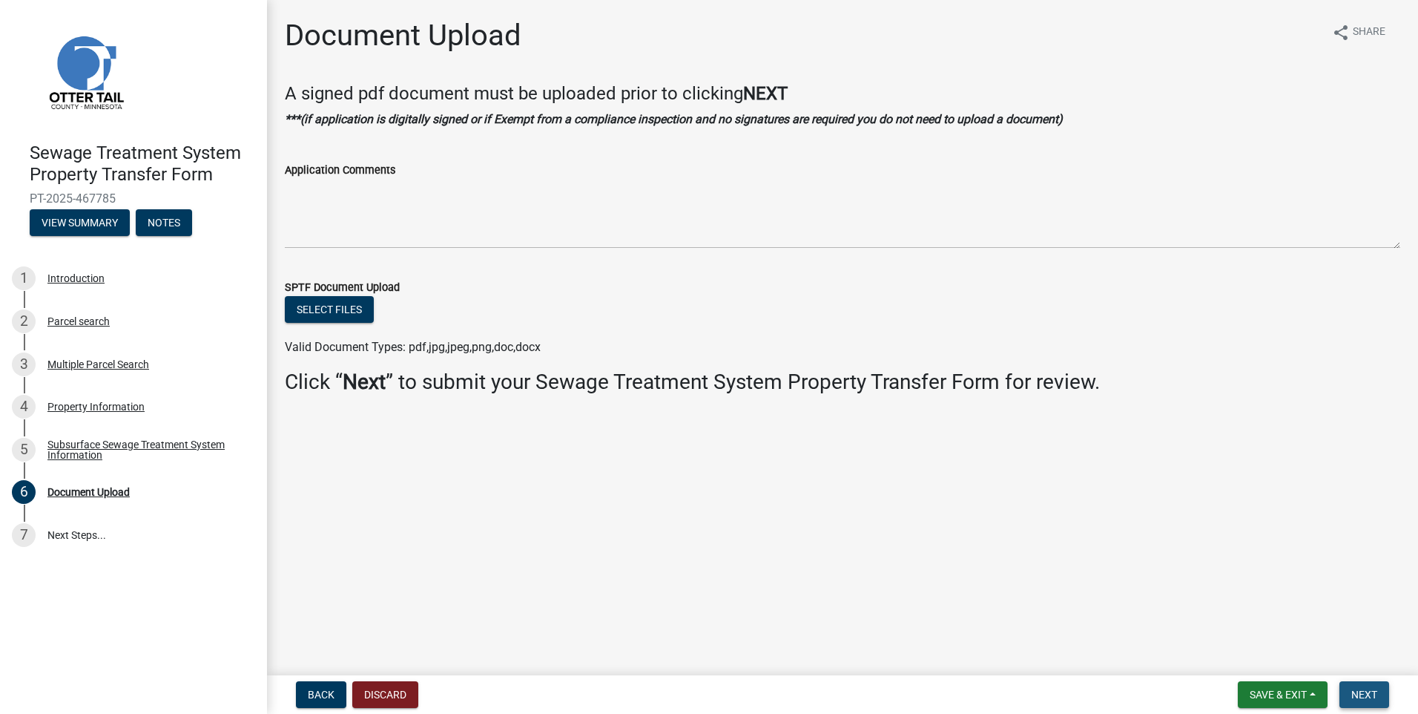
click at [1370, 698] on span "Next" at bounding box center [1364, 694] width 26 height 12
